Goal: Task Accomplishment & Management: Manage account settings

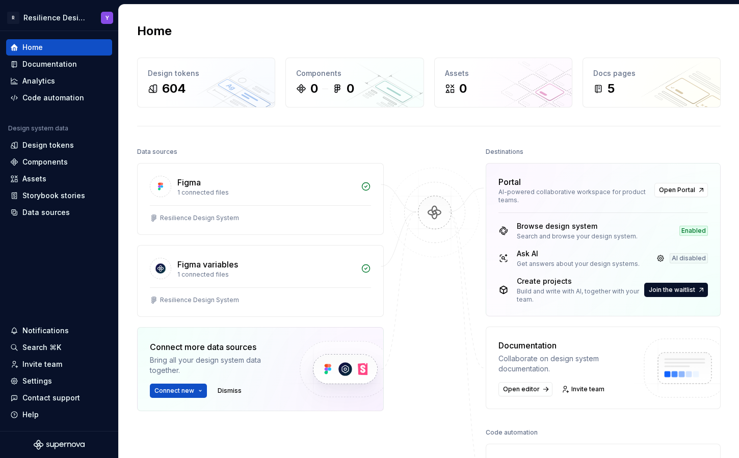
click at [289, 18] on div "Home Design tokens 604 Components 0 0 Assets 0 Docs pages 5 Data sources Figma …" at bounding box center [429, 295] width 620 height 581
click at [35, 375] on div "Settings" at bounding box center [59, 381] width 106 height 16
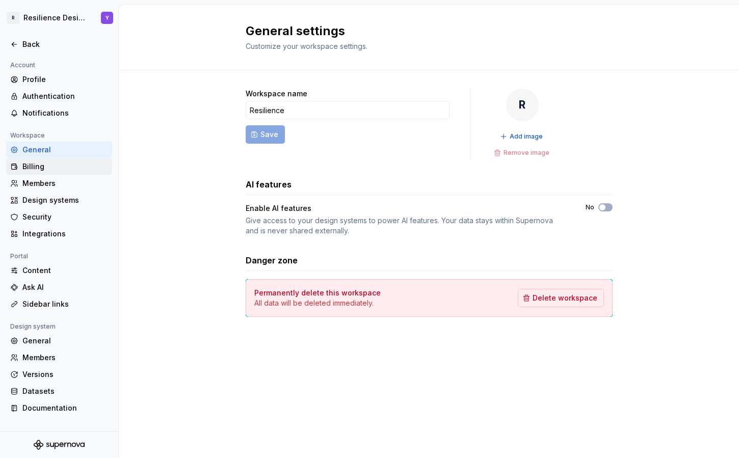
click at [51, 168] on div "Billing" at bounding box center [65, 167] width 86 height 10
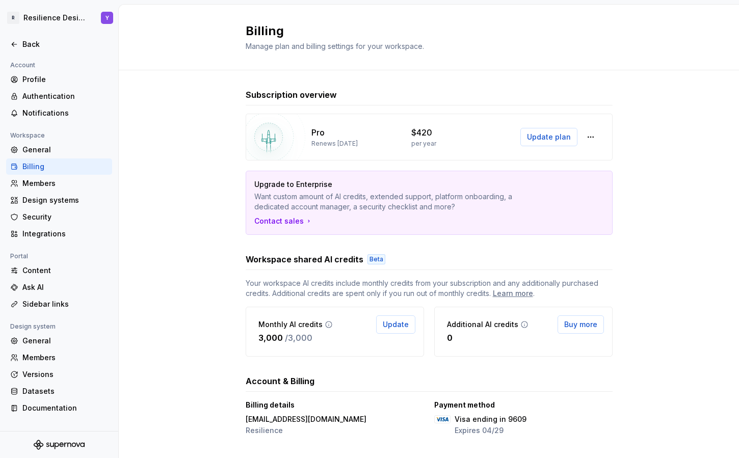
scroll to position [18, 0]
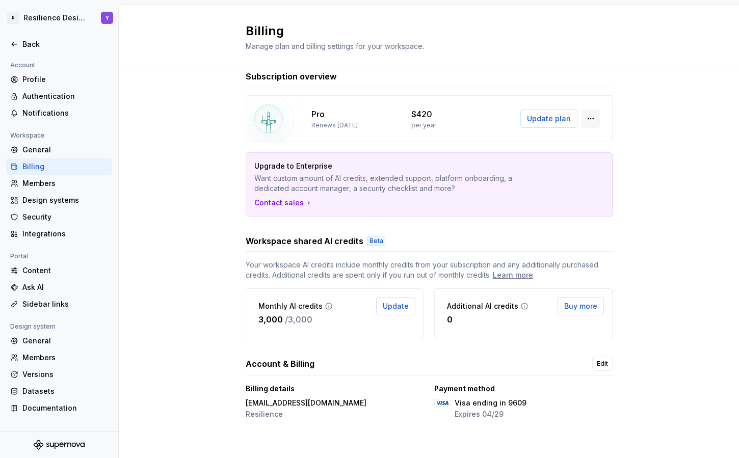
click at [591, 123] on button "button" at bounding box center [591, 119] width 18 height 18
click at [618, 264] on div "Subscription overview Pro Renews [DATE] $420 per year Update plan Upgrade to En…" at bounding box center [429, 256] width 620 height 408
click at [608, 363] on link "Edit" at bounding box center [602, 364] width 20 height 14
